Goal: Task Accomplishment & Management: Manage account settings

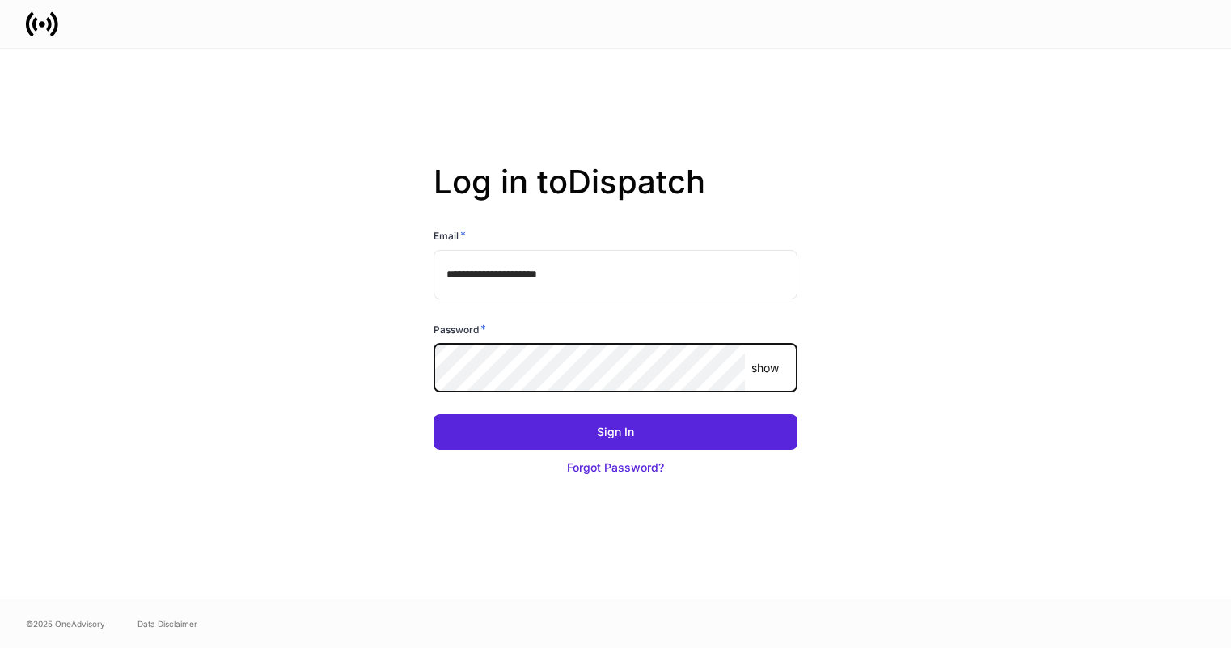
type input "**********"
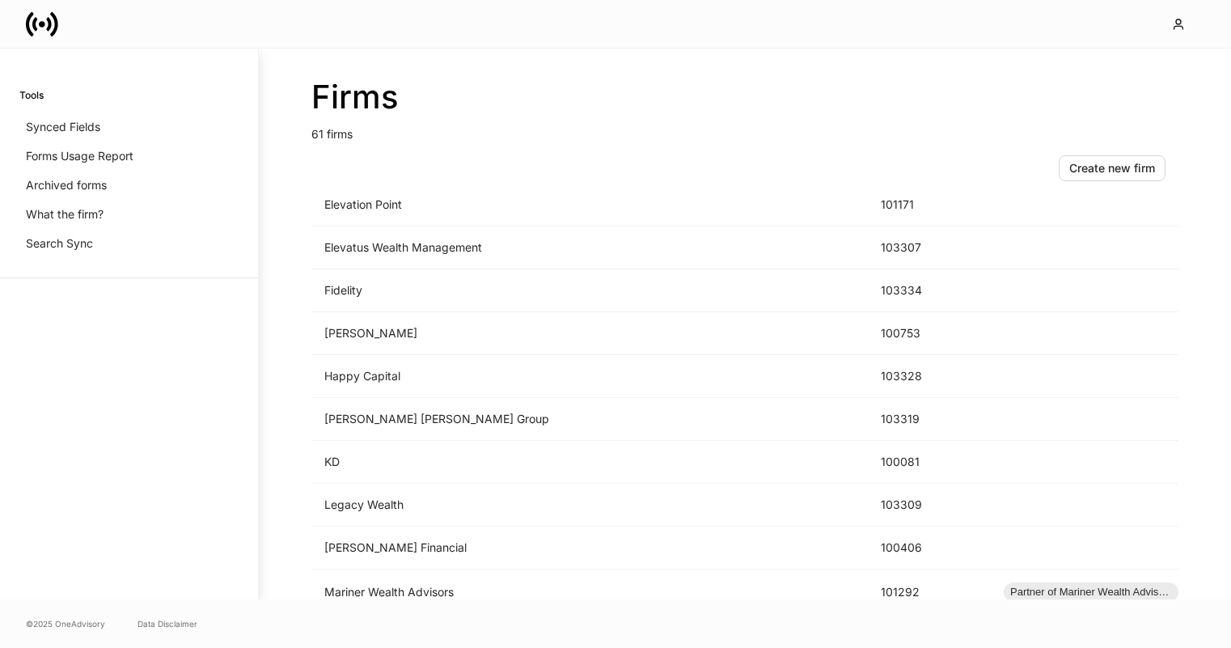
scroll to position [1273, 0]
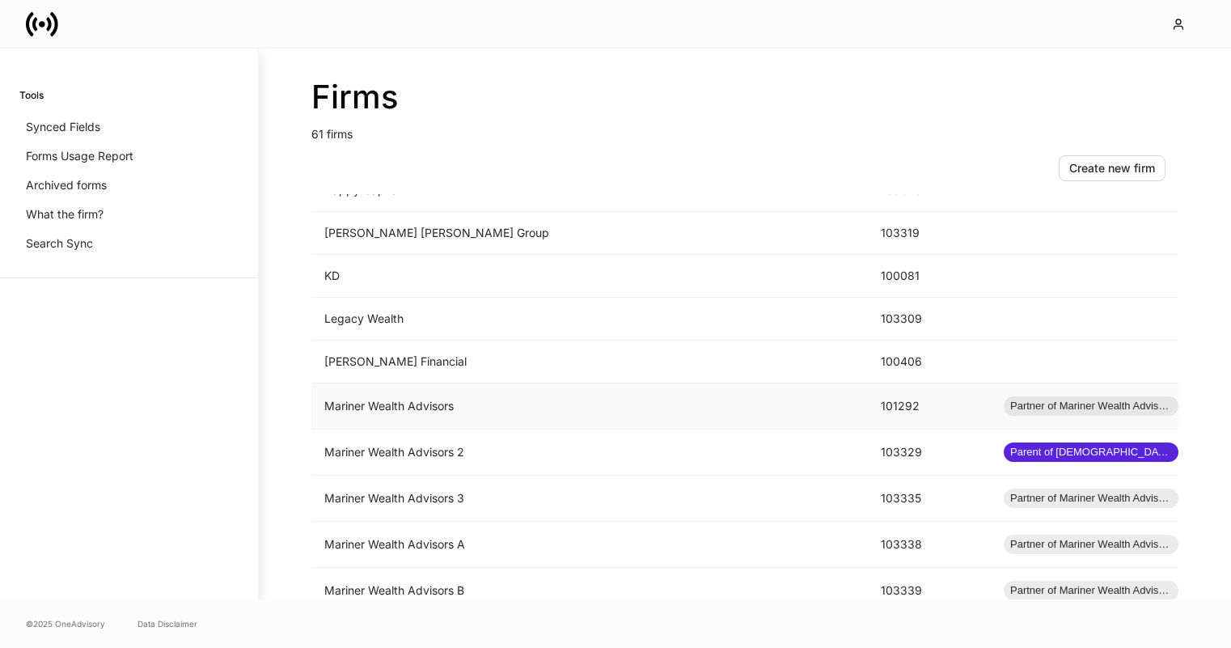
click at [540, 416] on td "Mariner Wealth Advisors" at bounding box center [589, 406] width 556 height 46
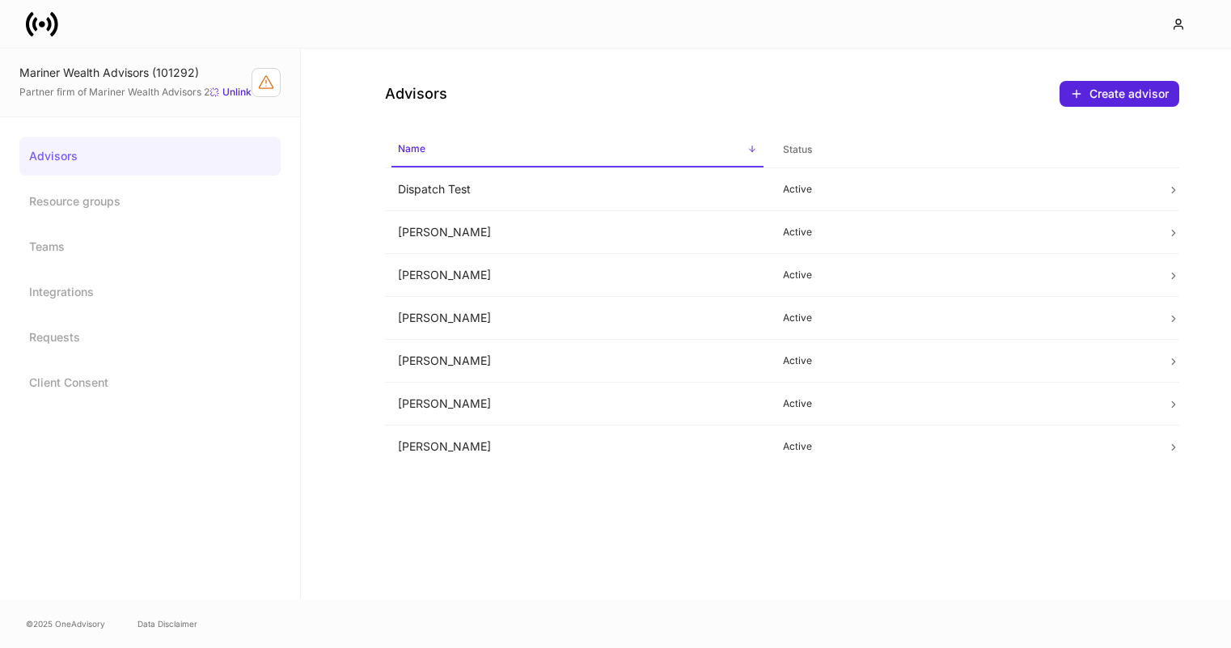
click at [210, 150] on link "Advisors" at bounding box center [149, 156] width 261 height 39
click at [173, 193] on link "Resource groups" at bounding box center [149, 201] width 261 height 39
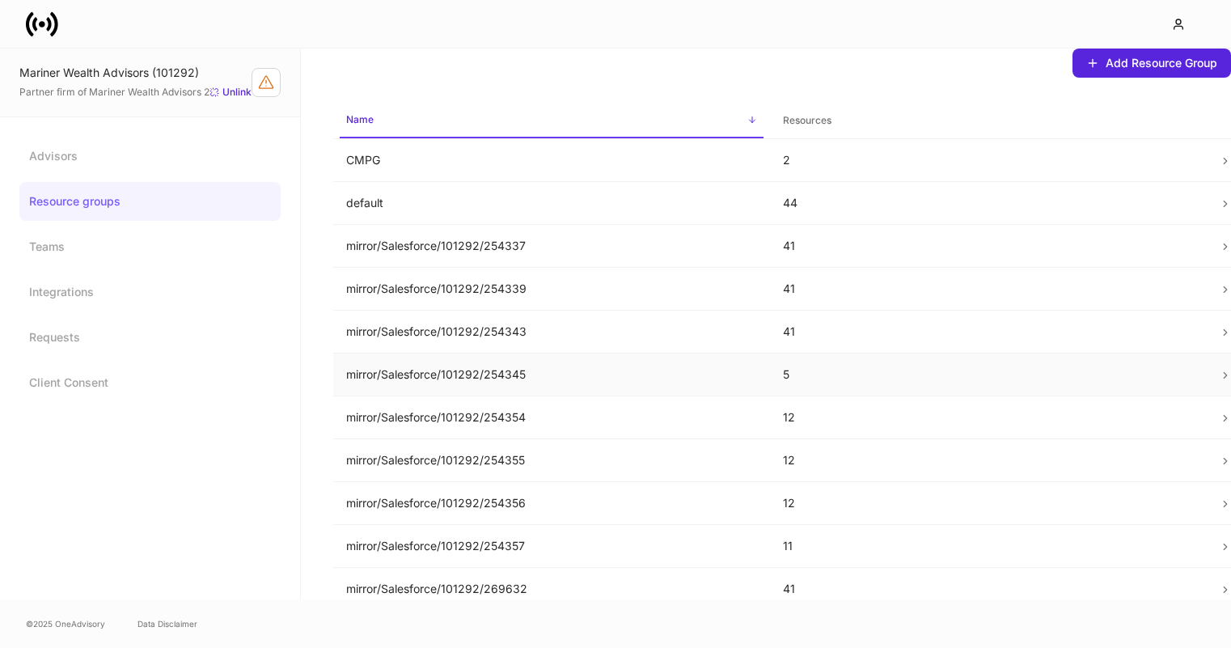
scroll to position [53, 0]
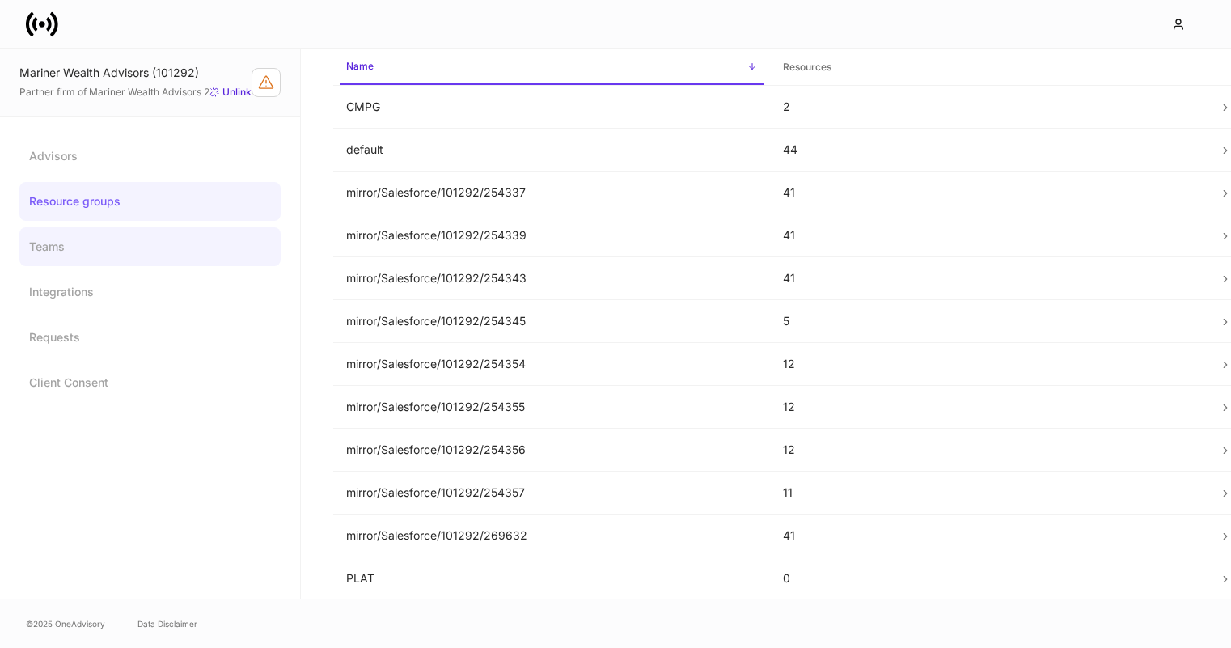
click at [165, 249] on link "Teams" at bounding box center [149, 246] width 261 height 39
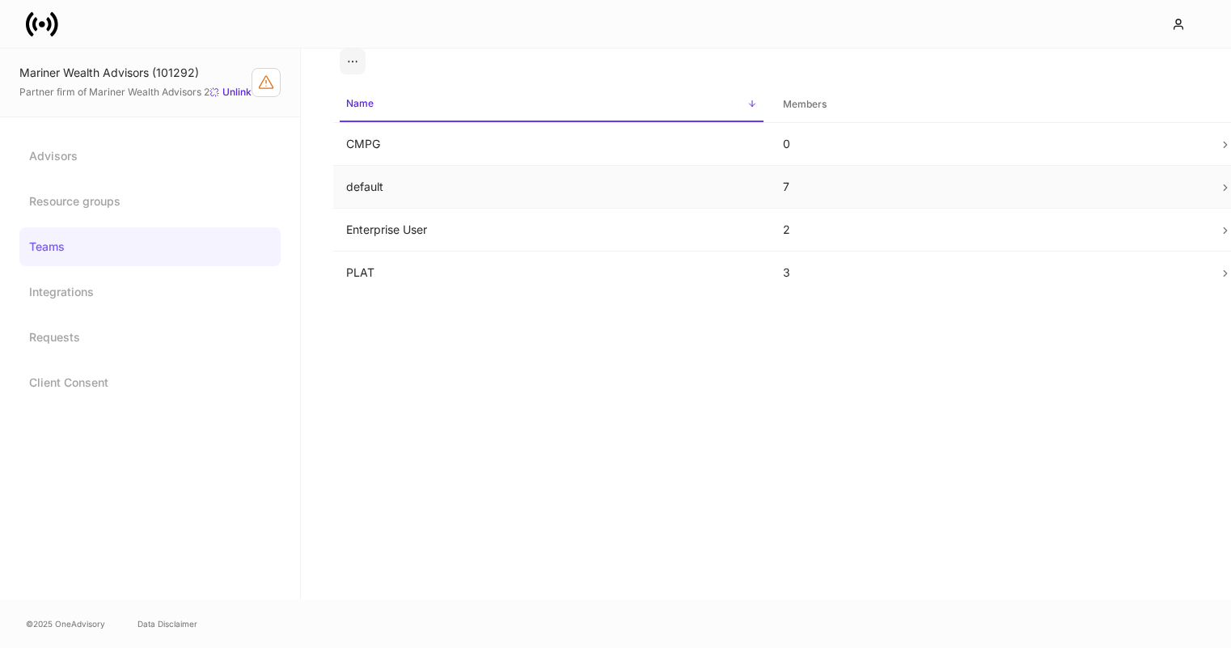
click at [440, 178] on td "default" at bounding box center [551, 187] width 437 height 43
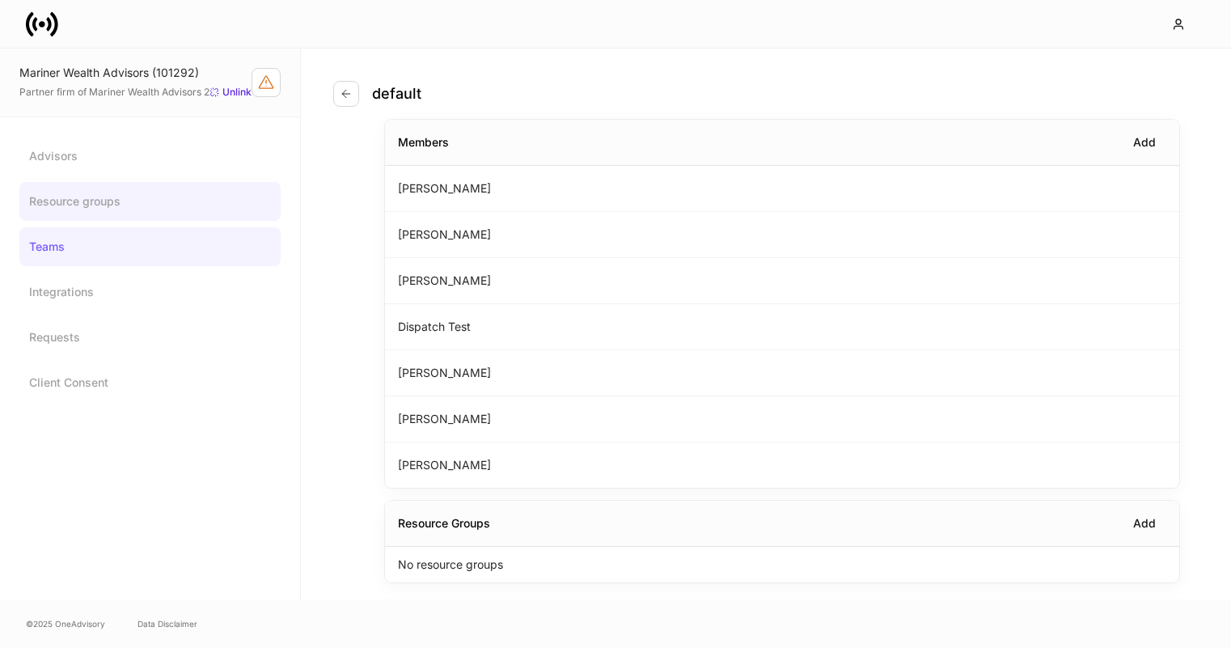
click at [107, 192] on link "Resource groups" at bounding box center [149, 201] width 261 height 39
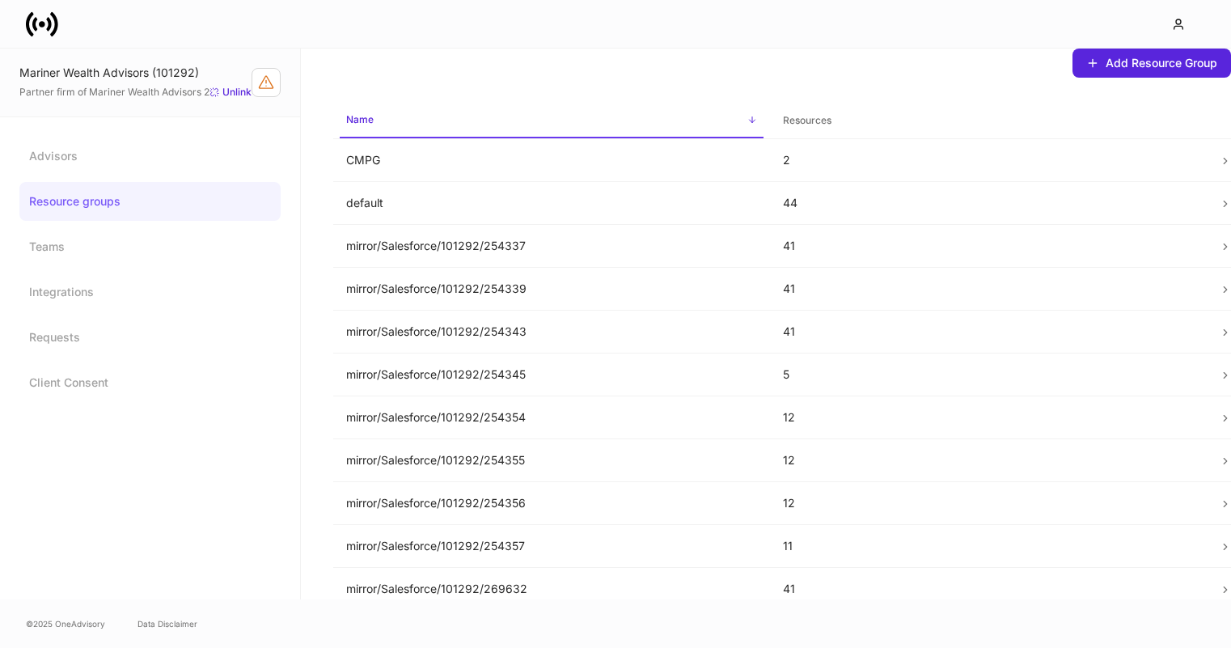
scroll to position [53, 0]
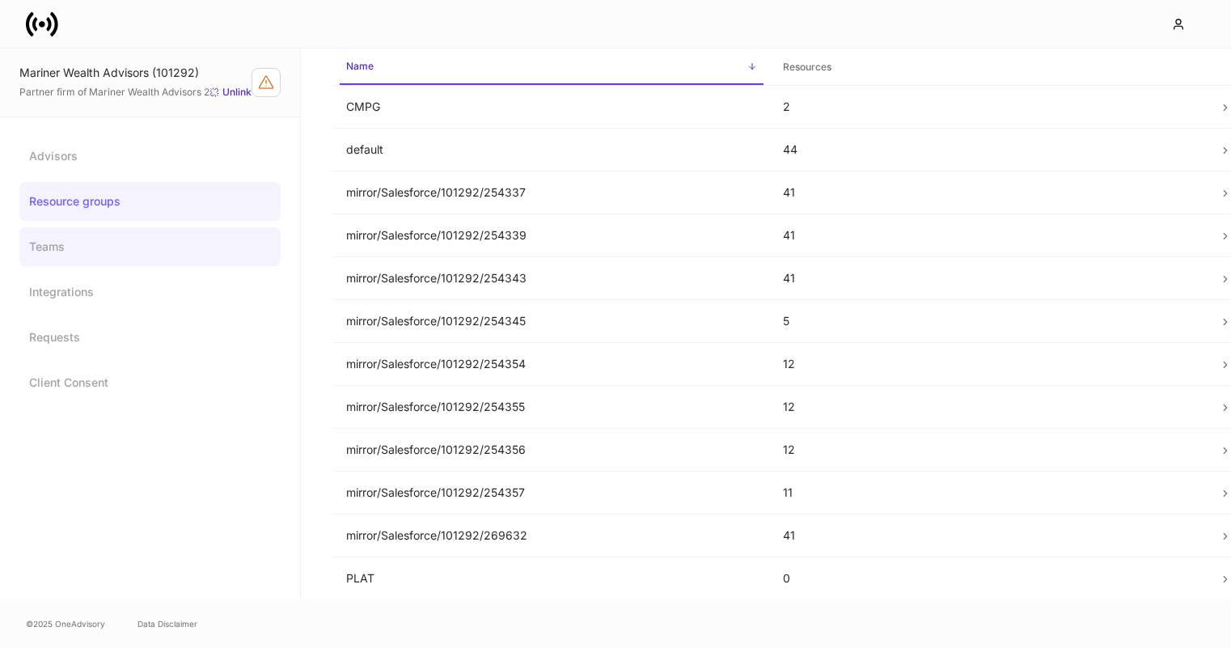
click at [193, 242] on link "Teams" at bounding box center [149, 246] width 261 height 39
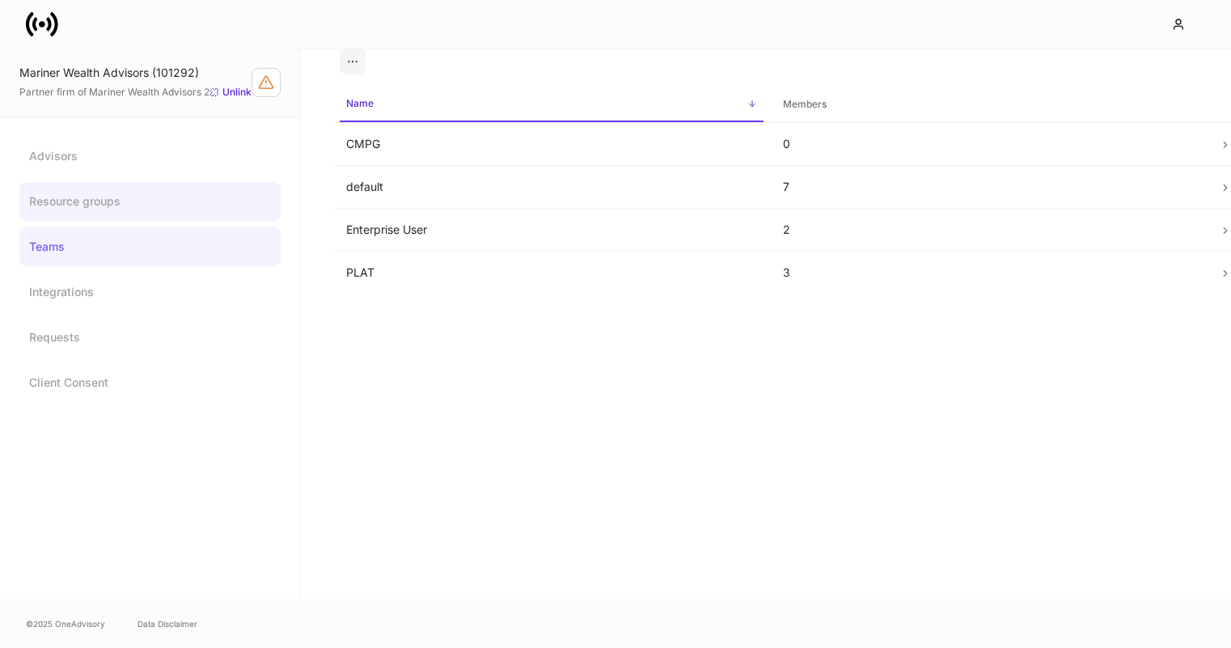
click at [144, 198] on link "Resource groups" at bounding box center [149, 201] width 261 height 39
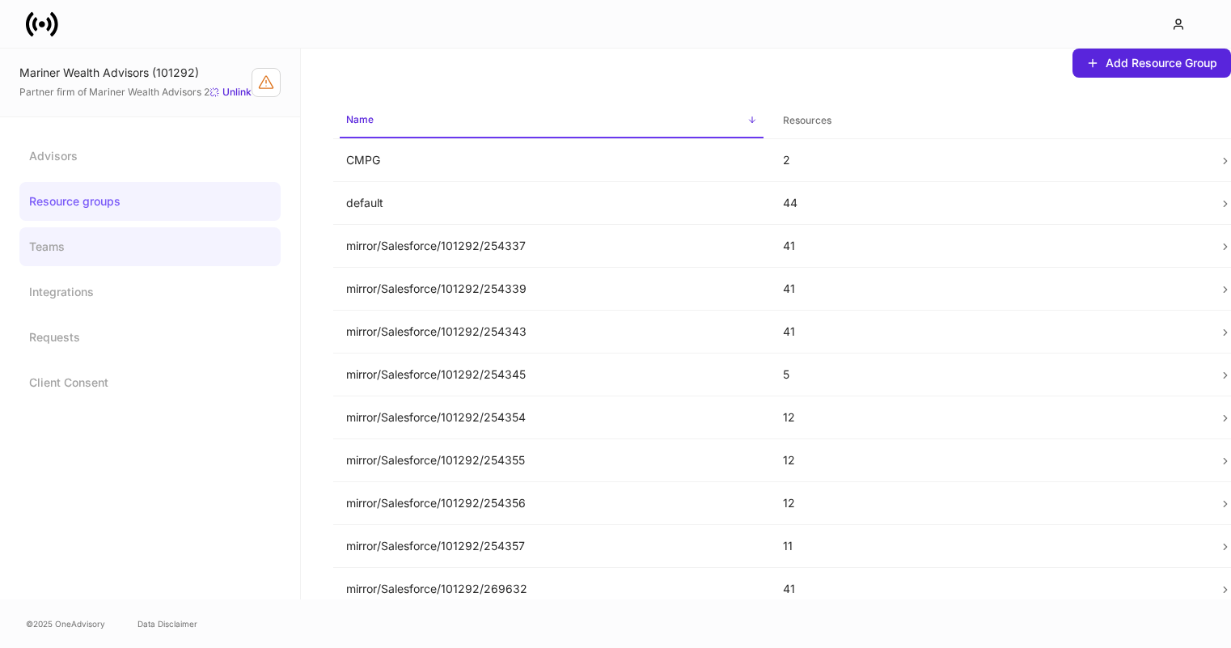
click at [133, 255] on link "Teams" at bounding box center [149, 246] width 261 height 39
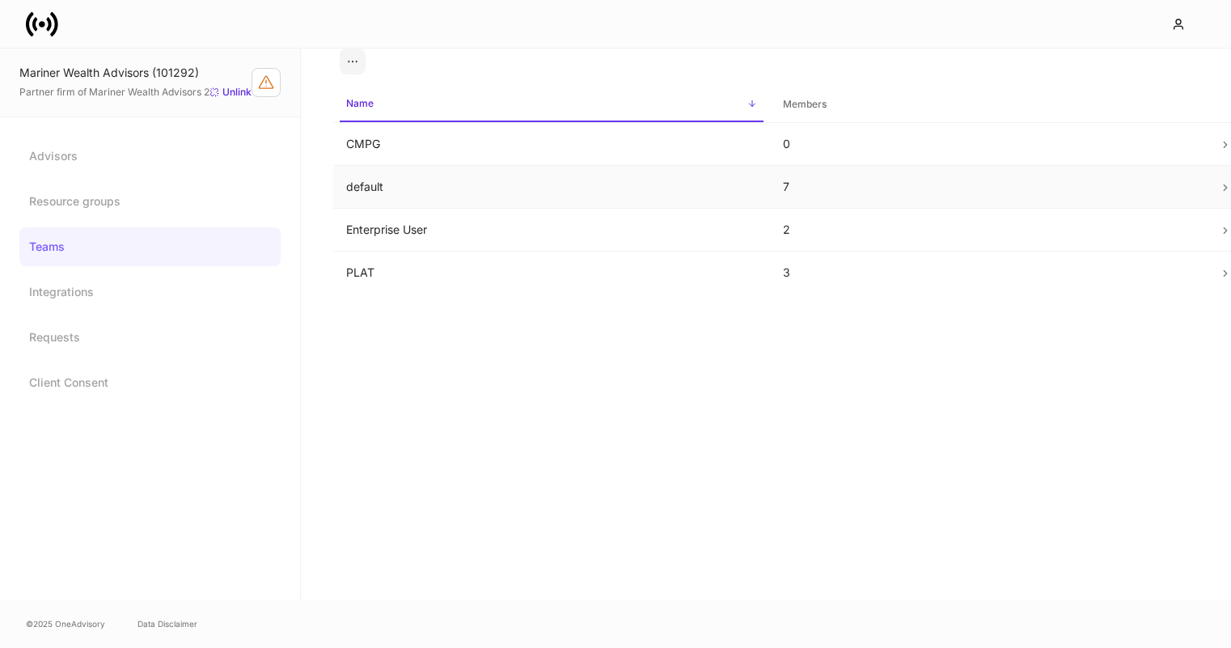
click at [435, 190] on td "default" at bounding box center [551, 187] width 437 height 43
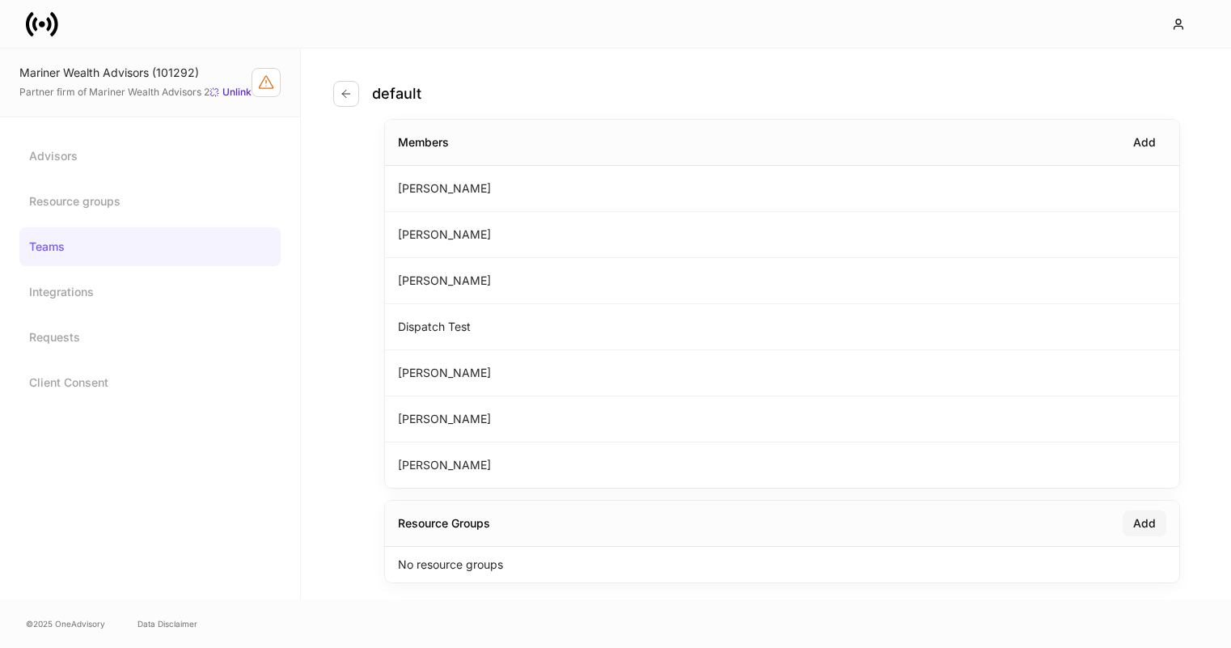
click at [1144, 519] on div "Add" at bounding box center [1144, 523] width 23 height 16
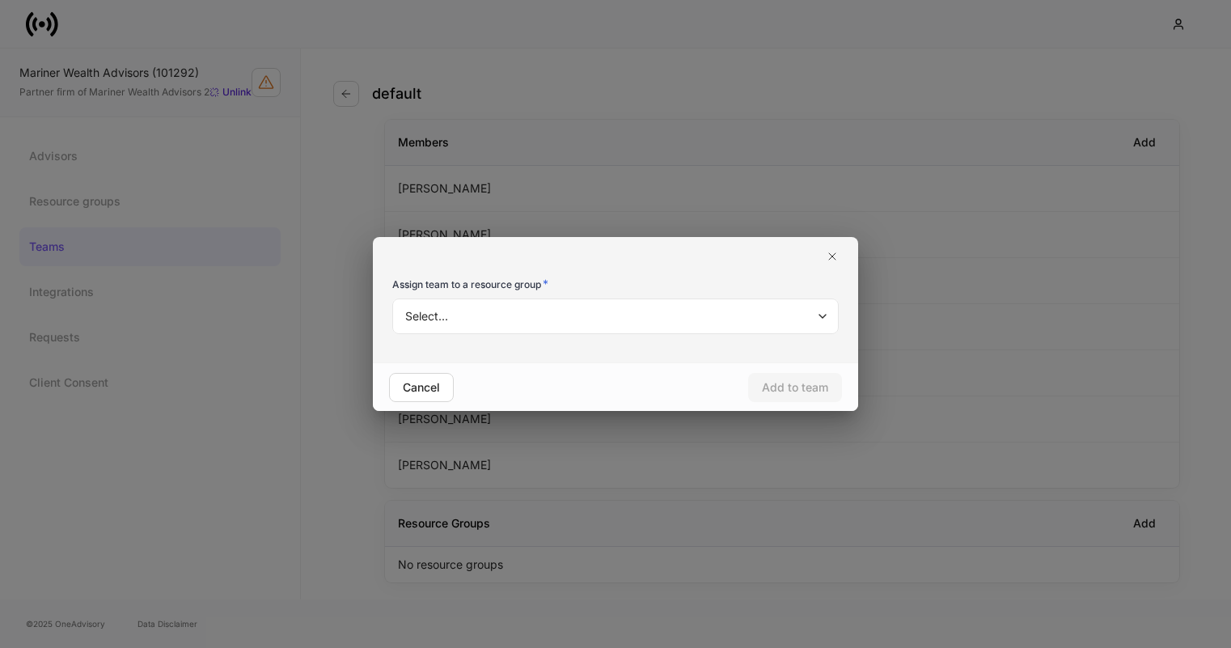
click at [661, 310] on body "Mariner Wealth Advisors (101292) Partner firm of Mariner Wealth Advisors 2 Unli…" at bounding box center [615, 324] width 1231 height 648
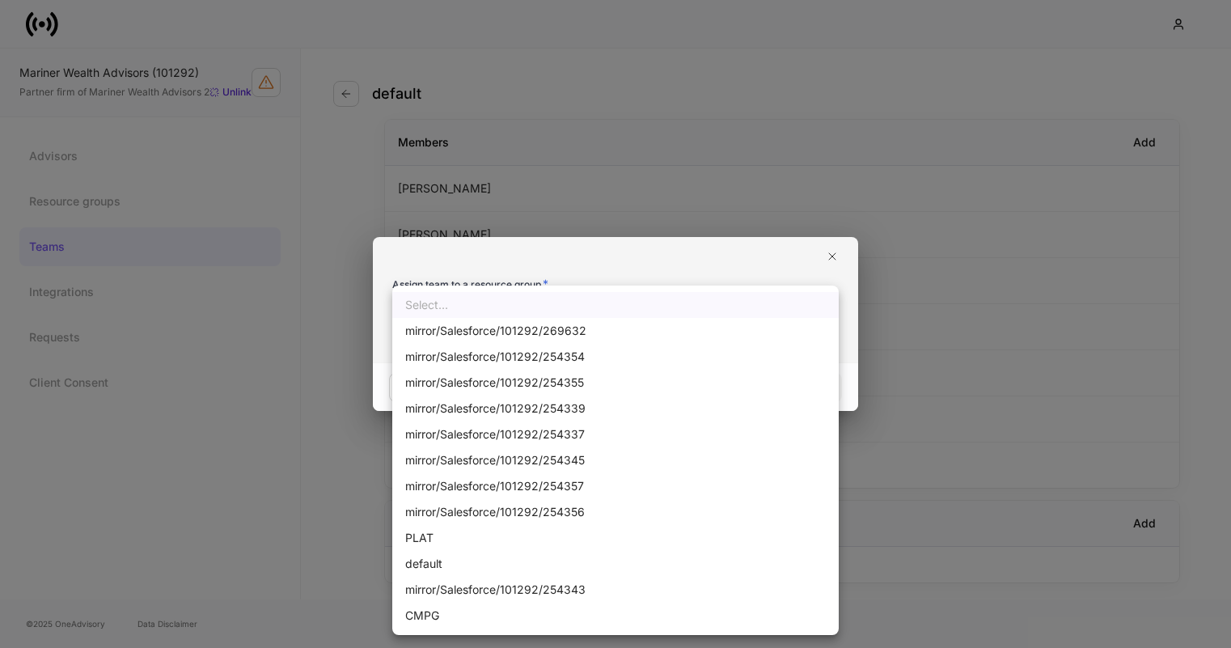
click at [582, 560] on li "default" at bounding box center [615, 564] width 446 height 26
type input "**********"
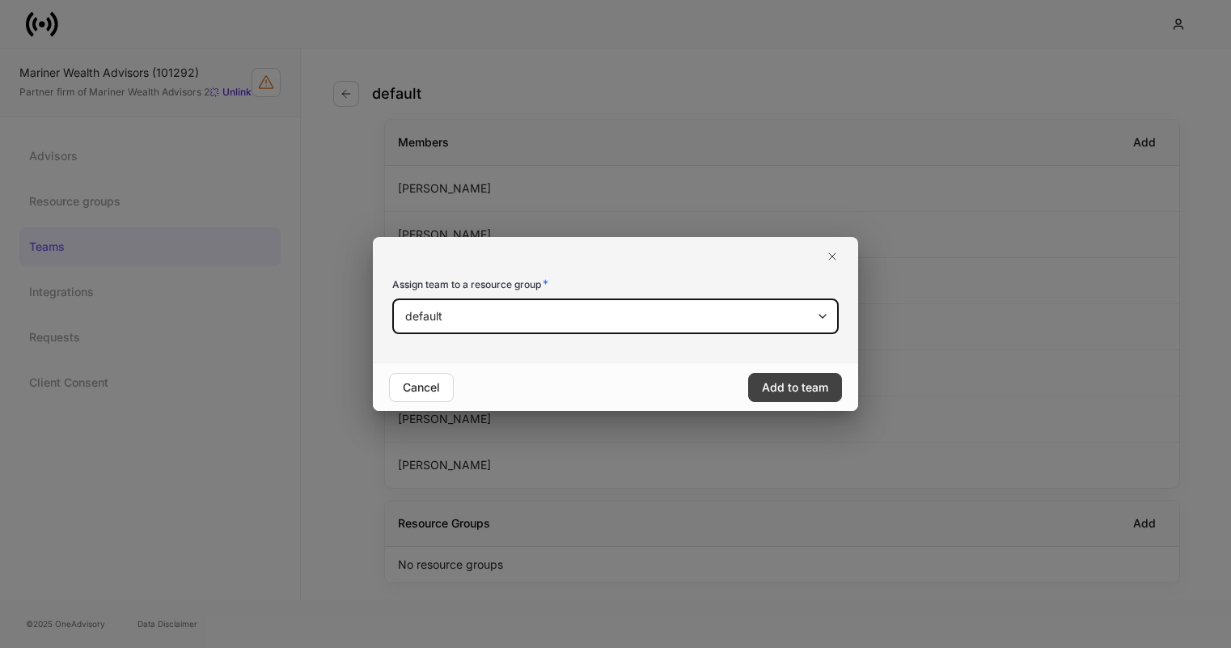
click at [784, 395] on button "Add to team" at bounding box center [795, 387] width 94 height 29
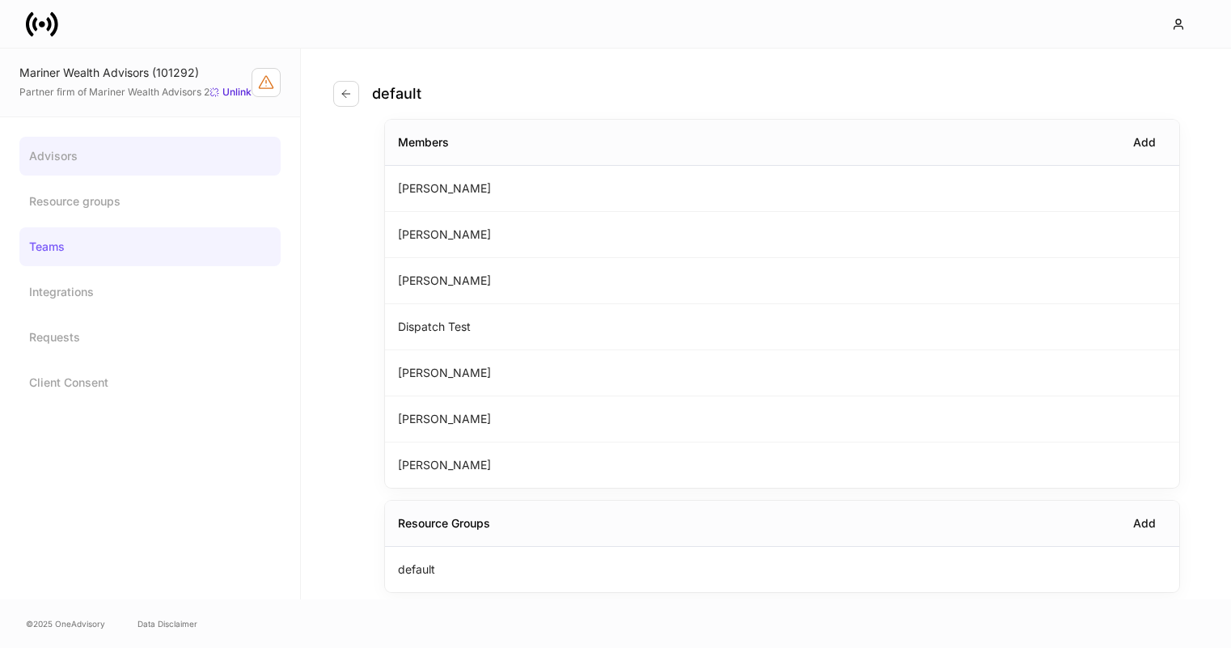
click at [98, 163] on link "Advisors" at bounding box center [149, 156] width 261 height 39
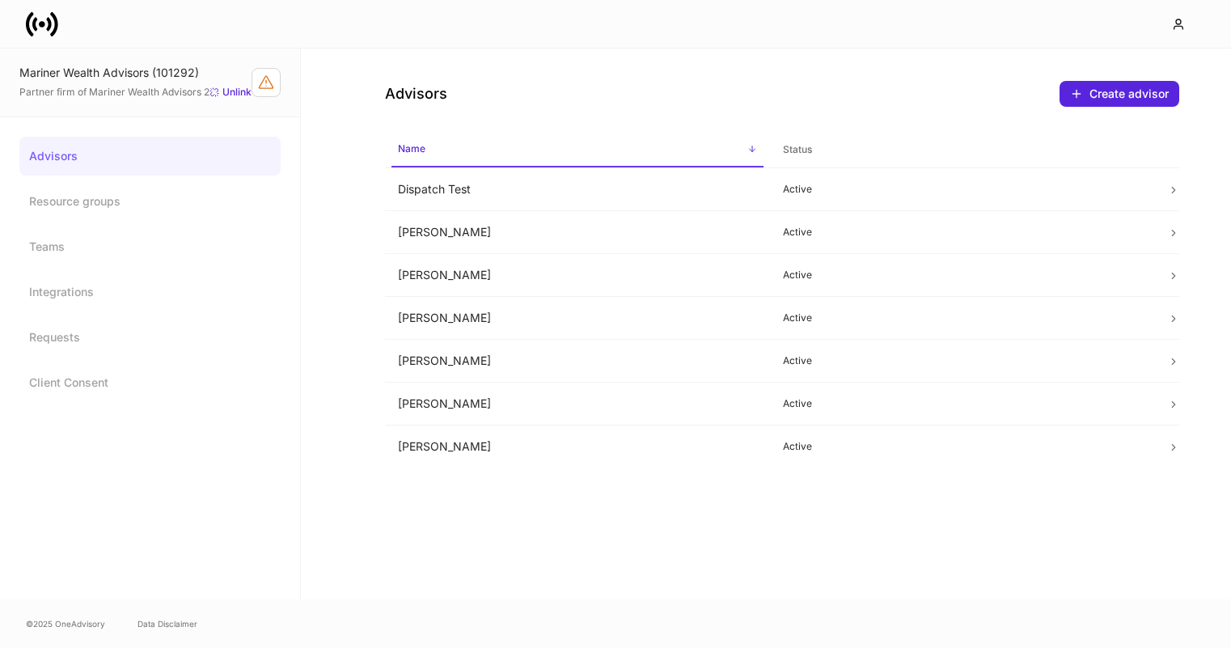
click at [90, 165] on link "Advisors" at bounding box center [149, 156] width 261 height 39
click at [269, 89] on icon "Firm configuration warnings" at bounding box center [266, 82] width 16 height 16
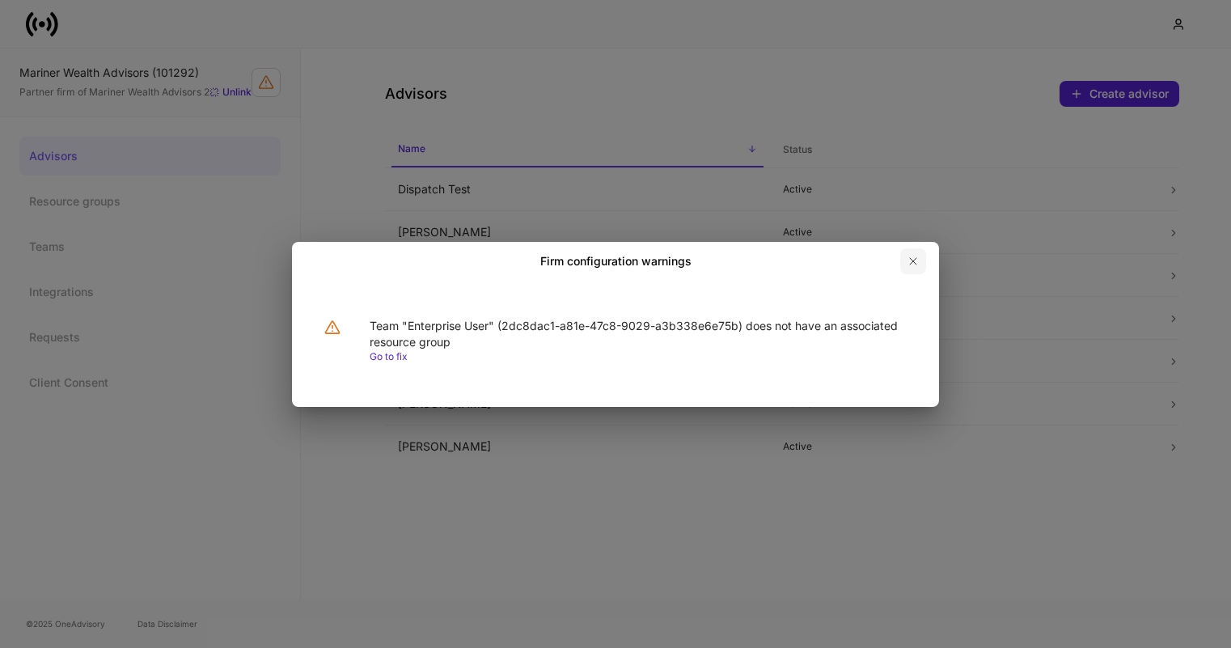
click at [904, 254] on button "button" at bounding box center [913, 261] width 26 height 26
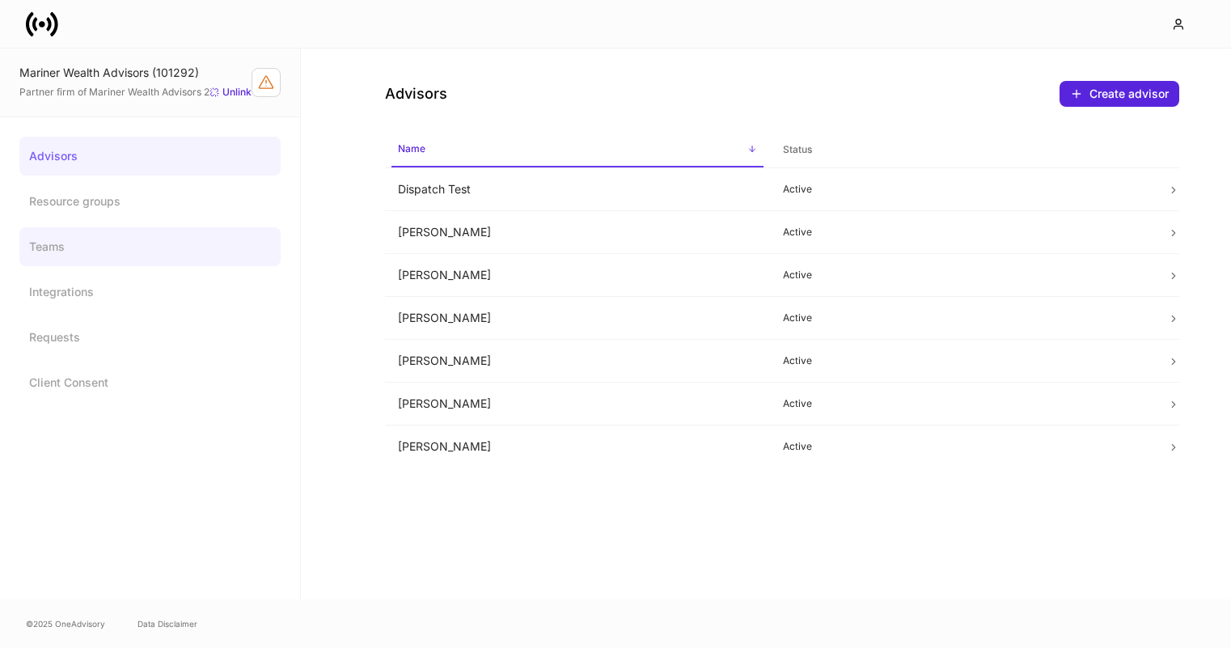
click at [89, 246] on link "Teams" at bounding box center [149, 246] width 261 height 39
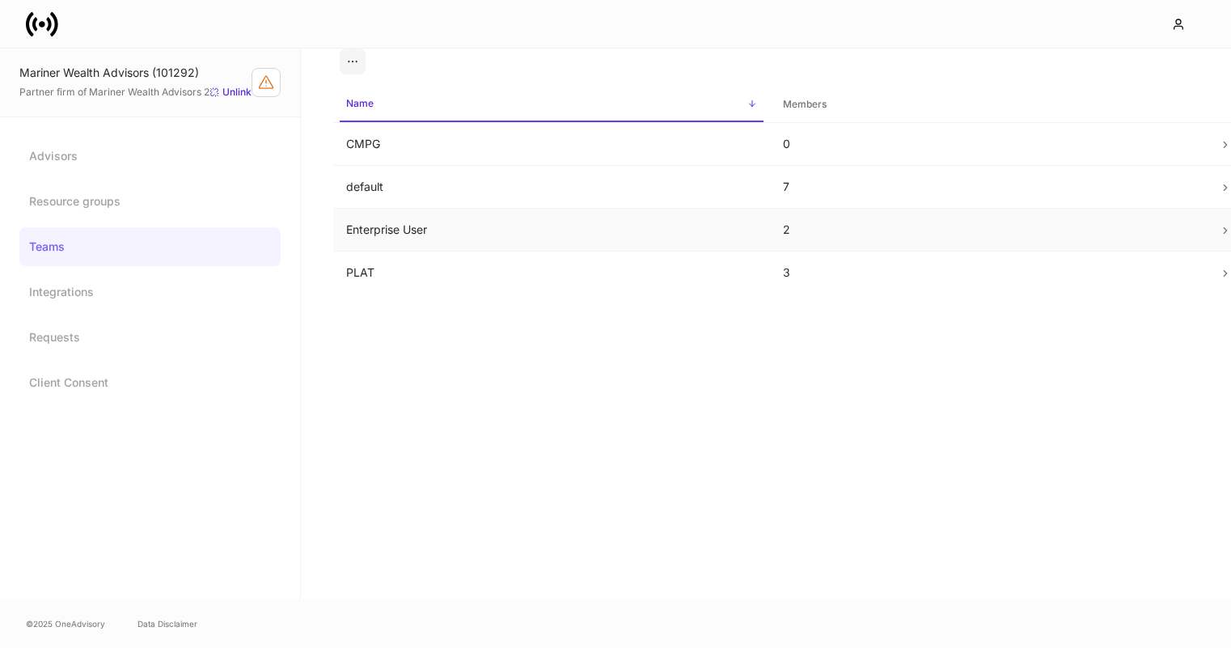
click at [450, 225] on td "Enterprise User" at bounding box center [551, 230] width 437 height 43
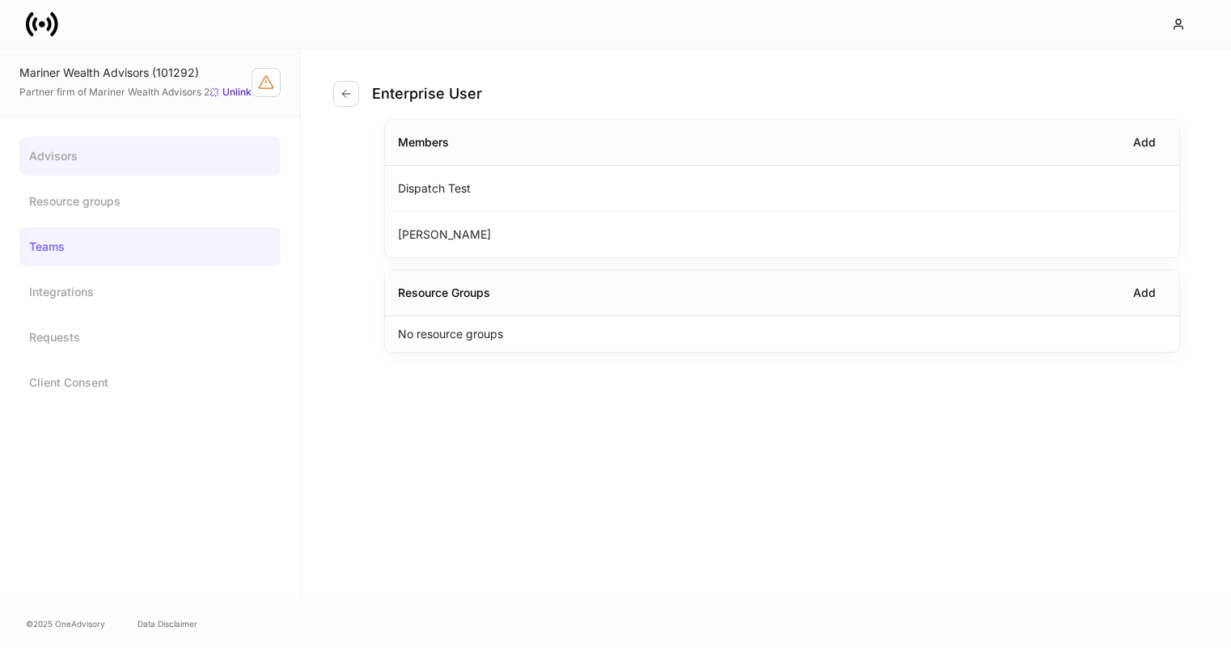
click at [104, 157] on link "Advisors" at bounding box center [149, 156] width 261 height 39
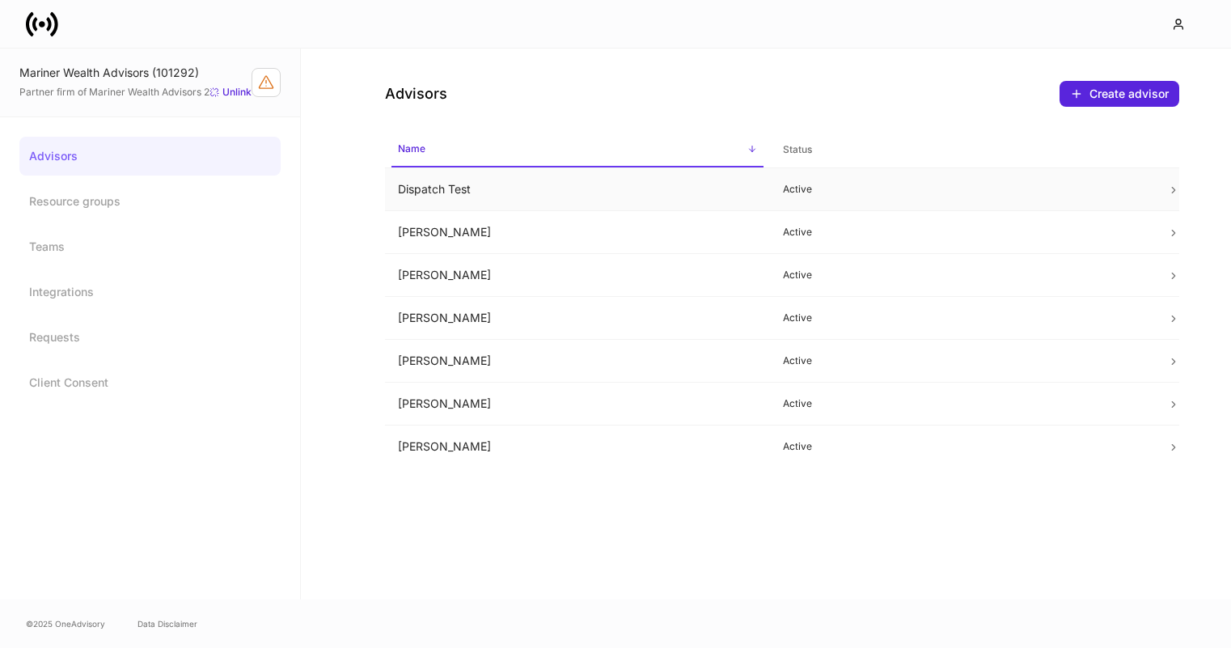
click at [444, 192] on td "Dispatch Test" at bounding box center [577, 189] width 385 height 43
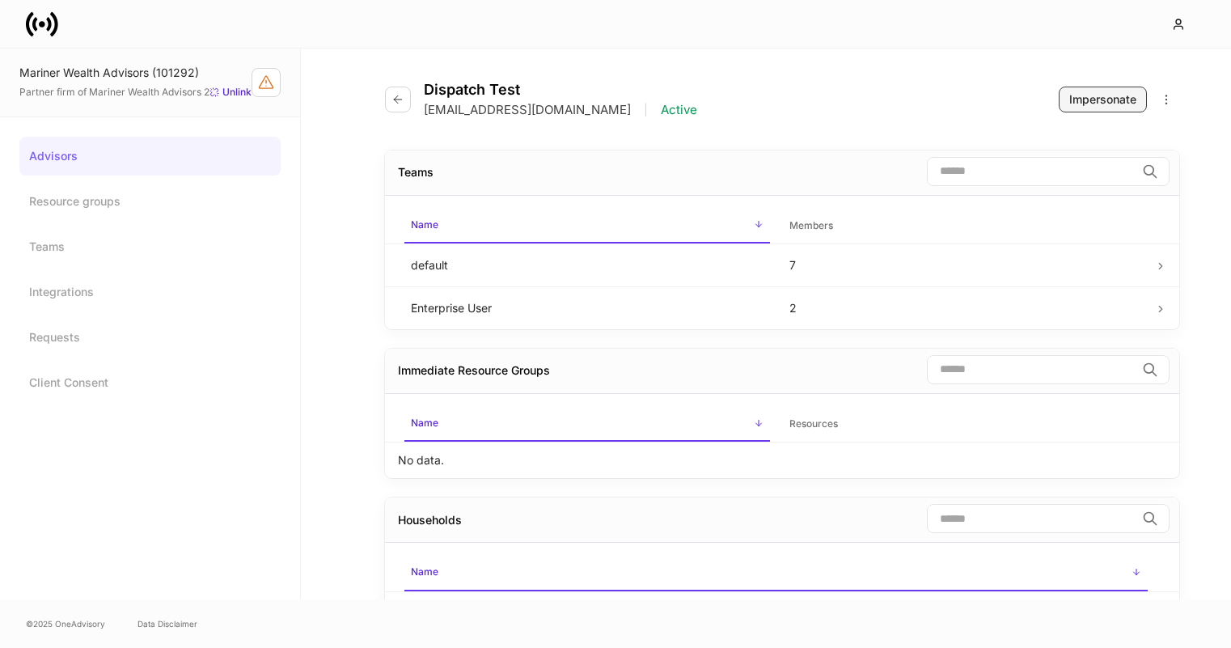
click at [1083, 95] on div "Impersonate" at bounding box center [1102, 99] width 67 height 16
click at [1087, 104] on div "Impersonate" at bounding box center [1102, 99] width 67 height 16
